Goal: Information Seeking & Learning: Learn about a topic

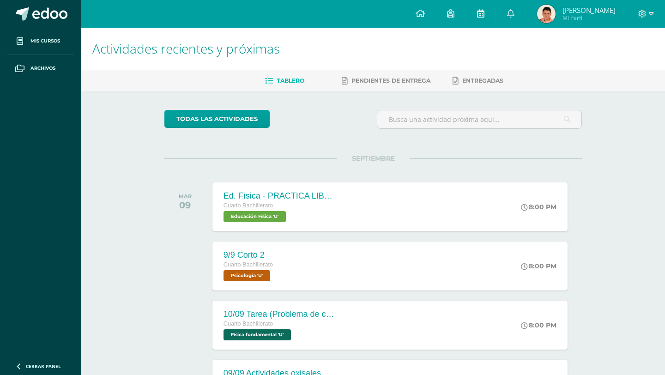
click at [496, 11] on link at bounding box center [481, 14] width 30 height 28
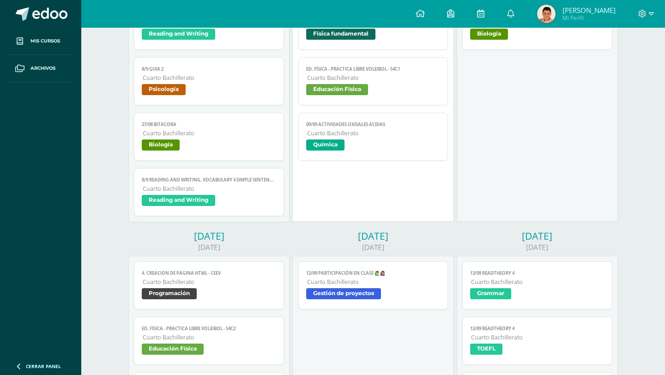
scroll to position [294, 0]
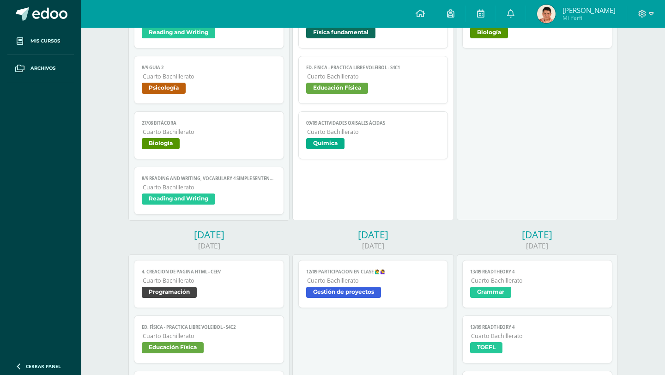
click at [224, 147] on span "Biología" at bounding box center [209, 144] width 134 height 13
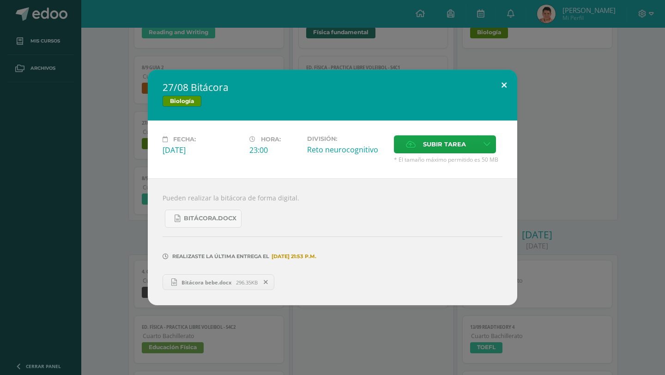
click at [509, 90] on button at bounding box center [504, 85] width 26 height 31
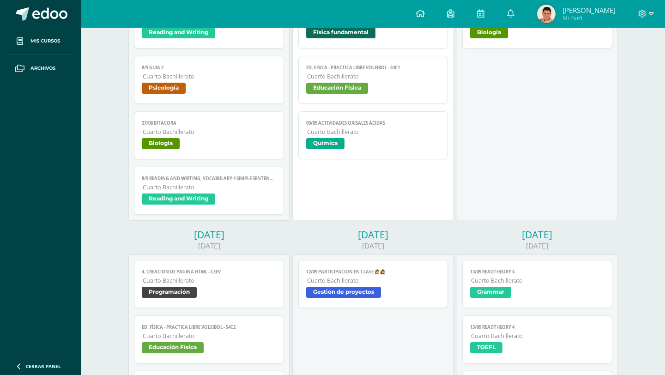
click at [186, 183] on link "8/9 Reading and Writing, Vocabulary 4 simple sentences Cuarto Bachillerato Read…" at bounding box center [209, 191] width 150 height 48
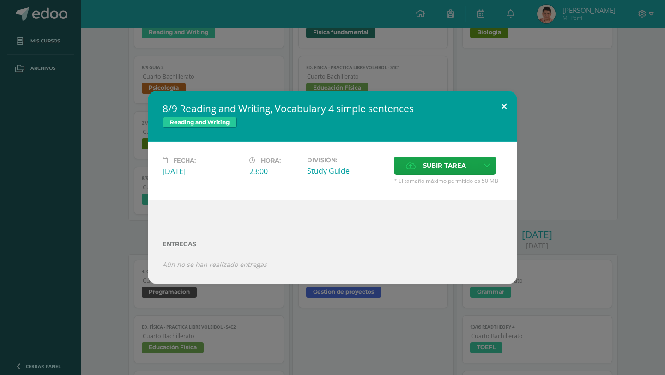
click at [503, 100] on button at bounding box center [504, 106] width 26 height 31
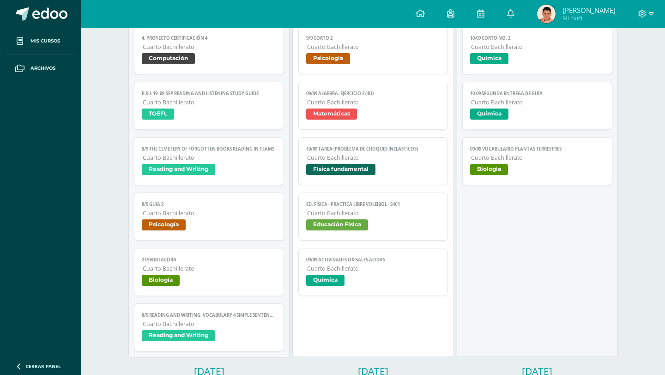
scroll to position [128, 0]
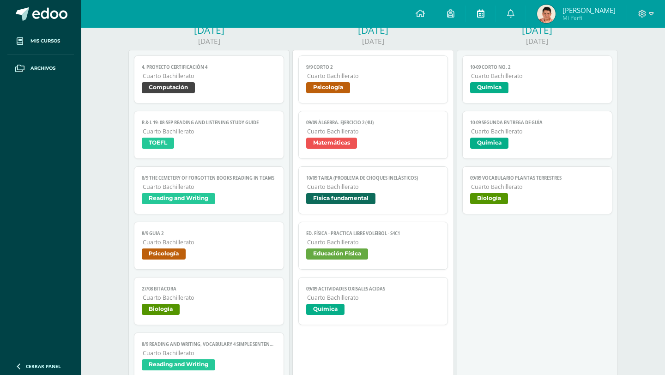
click at [496, 11] on link at bounding box center [481, 14] width 30 height 28
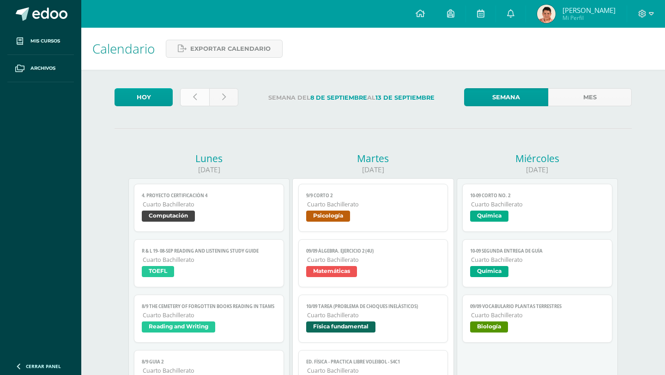
click at [201, 95] on link at bounding box center [194, 97] width 29 height 18
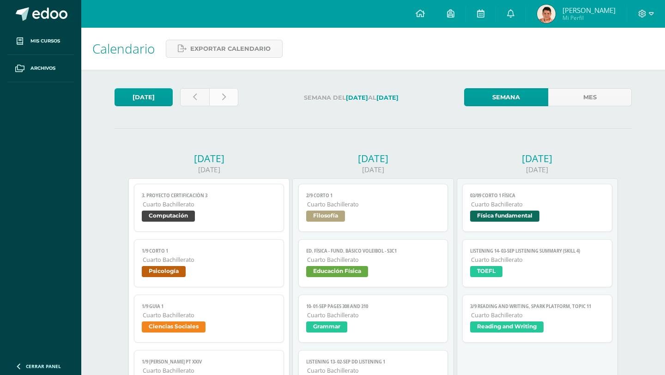
click at [232, 97] on link at bounding box center [223, 97] width 29 height 18
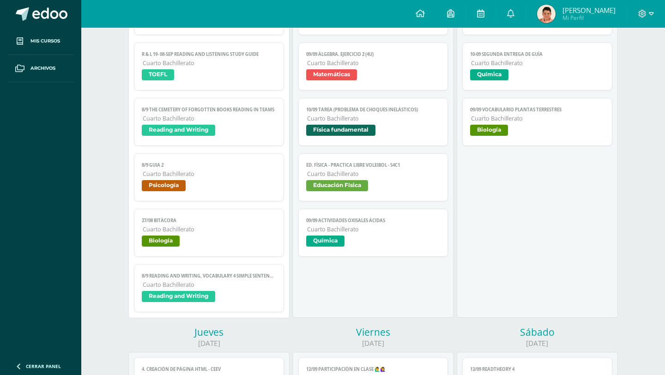
scroll to position [214, 0]
